Goal: Ask a question

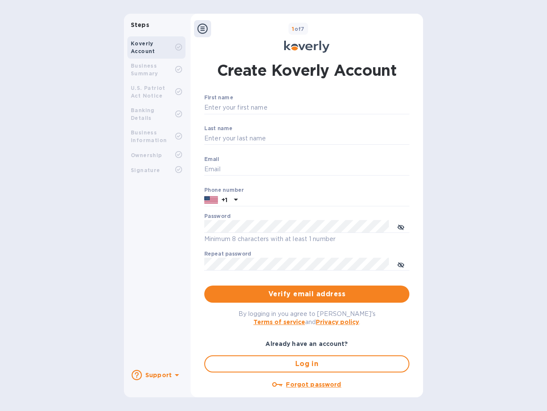
click at [156, 375] on b "Support" at bounding box center [158, 374] width 27 height 7
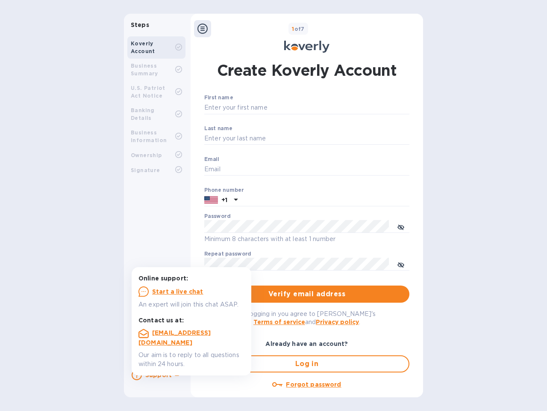
click at [137, 375] on icon at bounding box center [137, 374] width 10 height 10
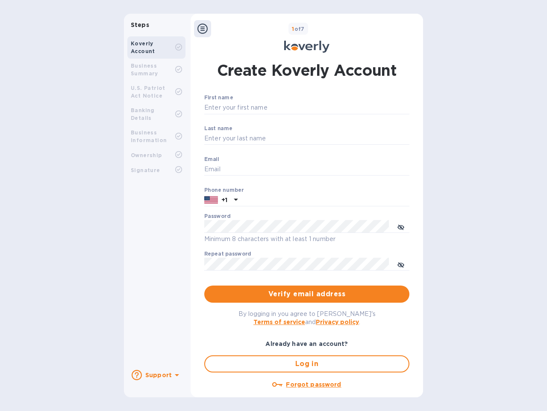
click at [176, 375] on icon at bounding box center [177, 375] width 4 height 2
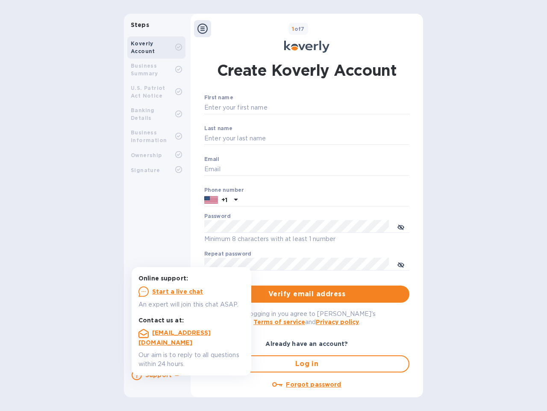
click at [203, 29] on icon at bounding box center [203, 29] width 10 height 10
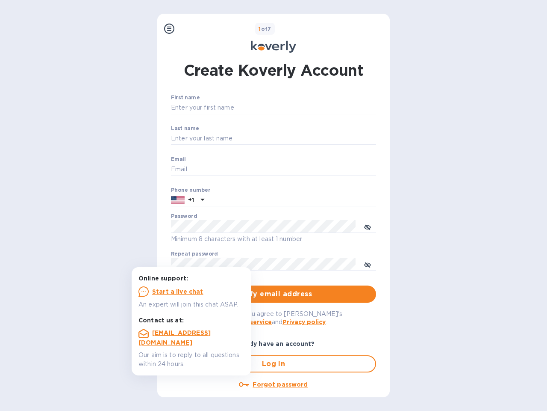
click at [305, 108] on input "First name" at bounding box center [273, 107] width 205 height 13
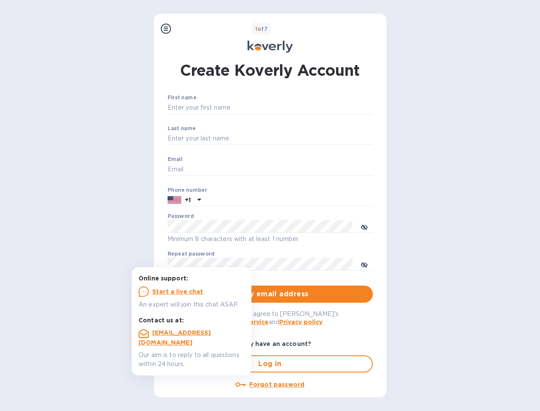
click at [305, 139] on input "Last name" at bounding box center [270, 138] width 205 height 13
click at [305, 169] on input "Email" at bounding box center [270, 169] width 205 height 13
click at [305, 200] on input "text" at bounding box center [288, 200] width 168 height 13
click at [221, 200] on input "text" at bounding box center [288, 200] width 168 height 13
click at [235, 200] on input "text" at bounding box center [288, 200] width 168 height 13
